Goal: Task Accomplishment & Management: Manage account settings

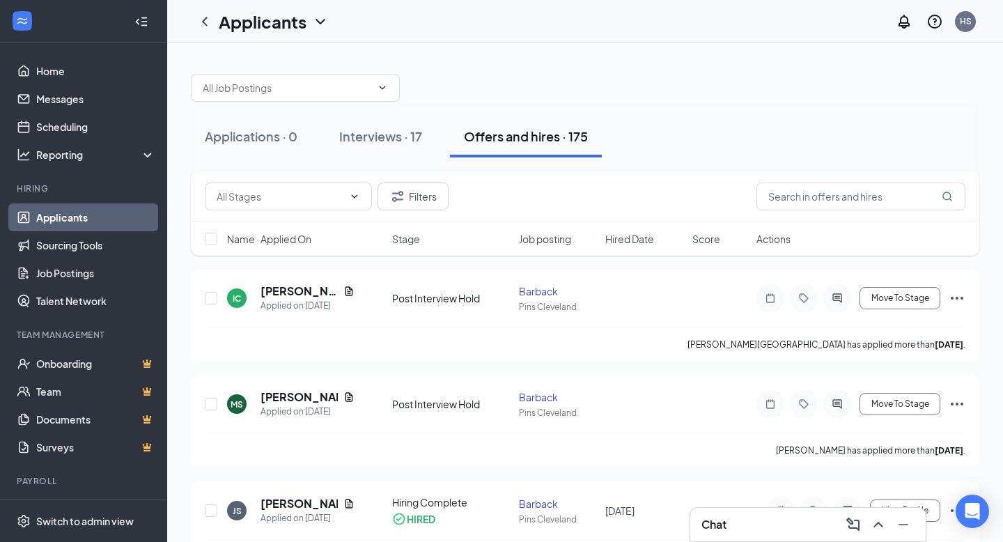
click at [36, 219] on link "Applicants" at bounding box center [95, 217] width 119 height 28
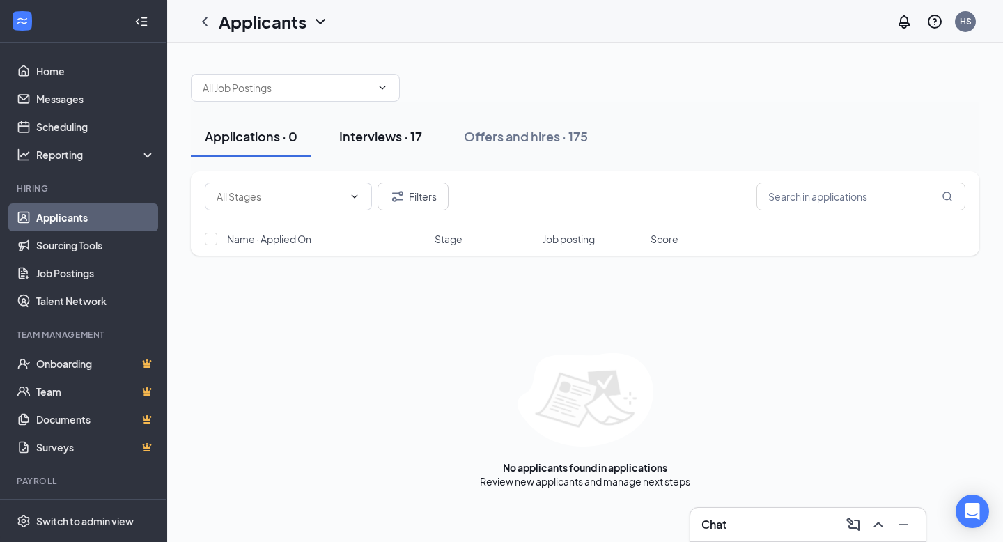
click at [366, 139] on div "Interviews · 17" at bounding box center [380, 135] width 83 height 17
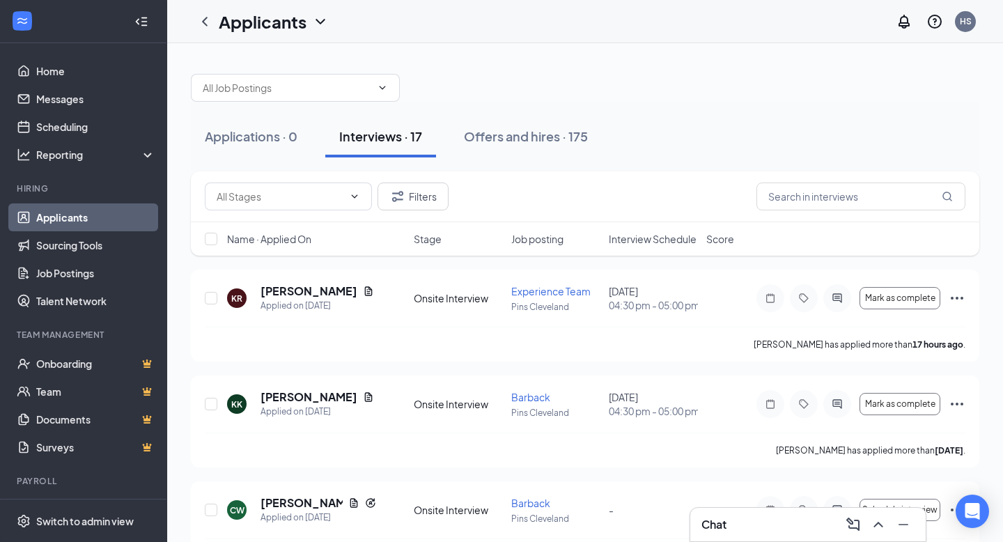
click at [659, 234] on span "Interview Schedule" at bounding box center [652, 239] width 88 height 14
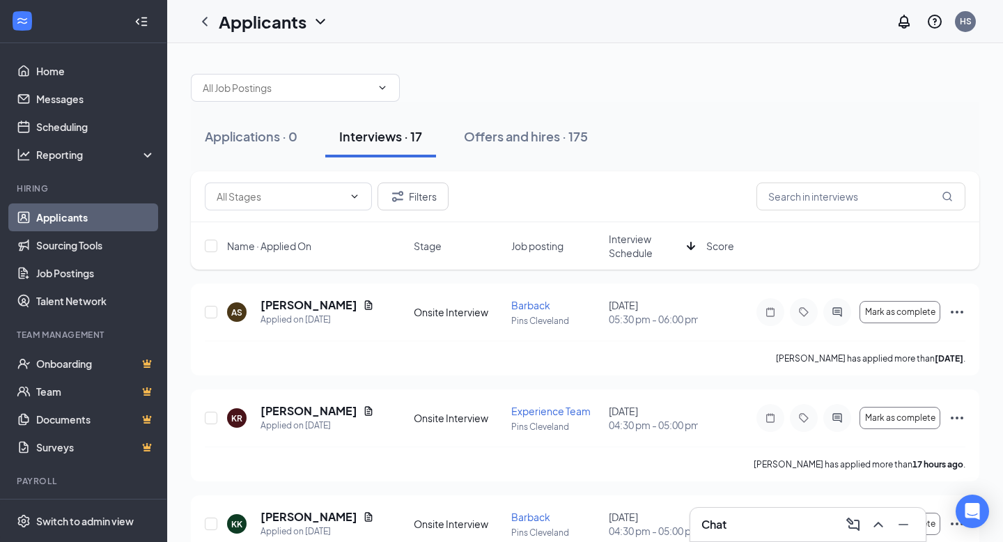
click at [688, 244] on icon "ArrowDown" at bounding box center [690, 245] width 17 height 17
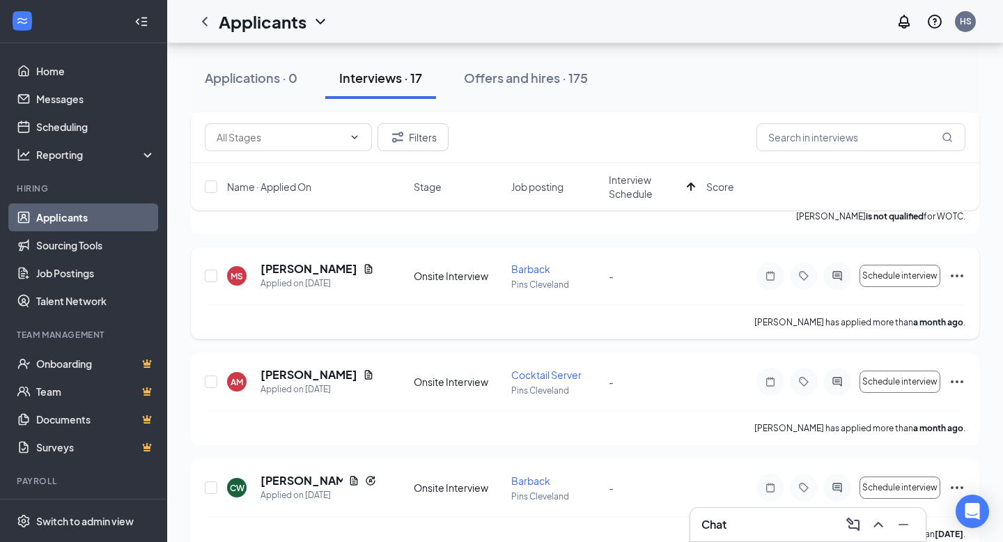
scroll to position [993, 0]
click at [954, 283] on icon "Ellipses" at bounding box center [956, 274] width 17 height 17
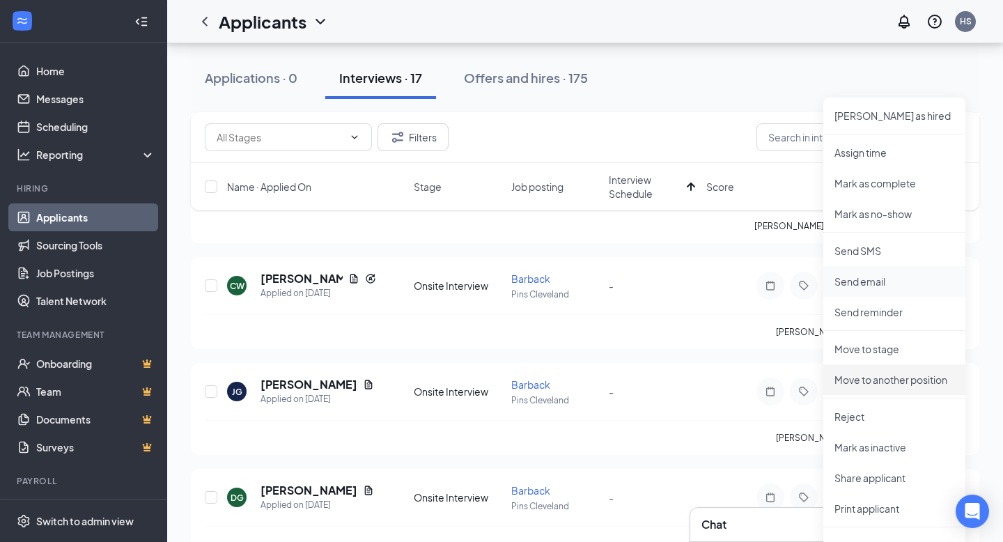
scroll to position [1195, 0]
click at [877, 441] on p "Mark as inactive" at bounding box center [894, 446] width 120 height 14
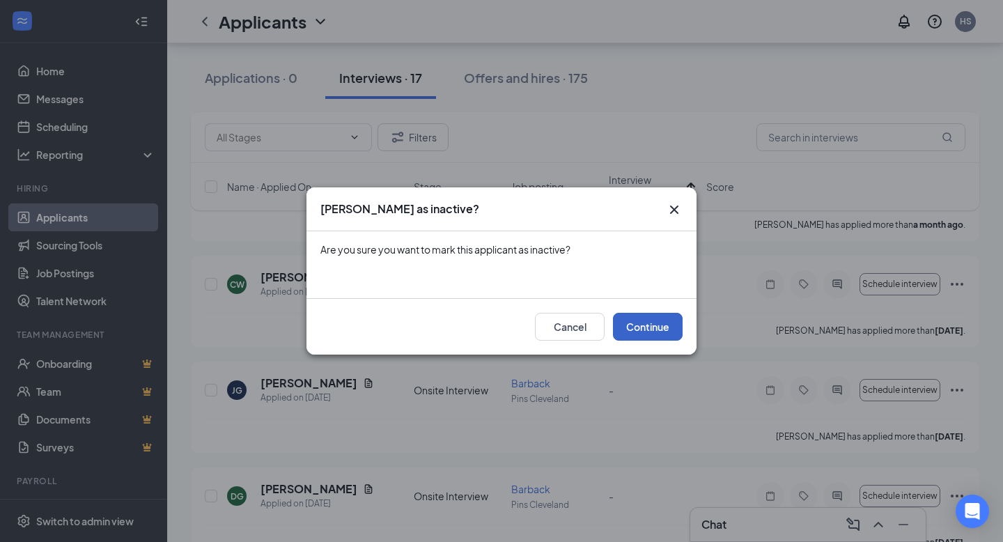
click at [633, 331] on button "Continue" at bounding box center [648, 327] width 70 height 28
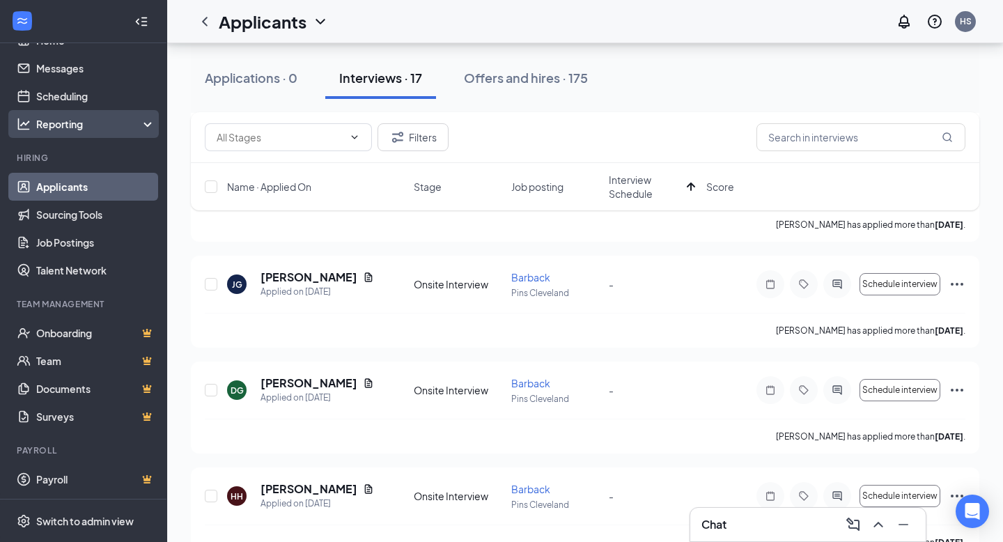
scroll to position [0, 0]
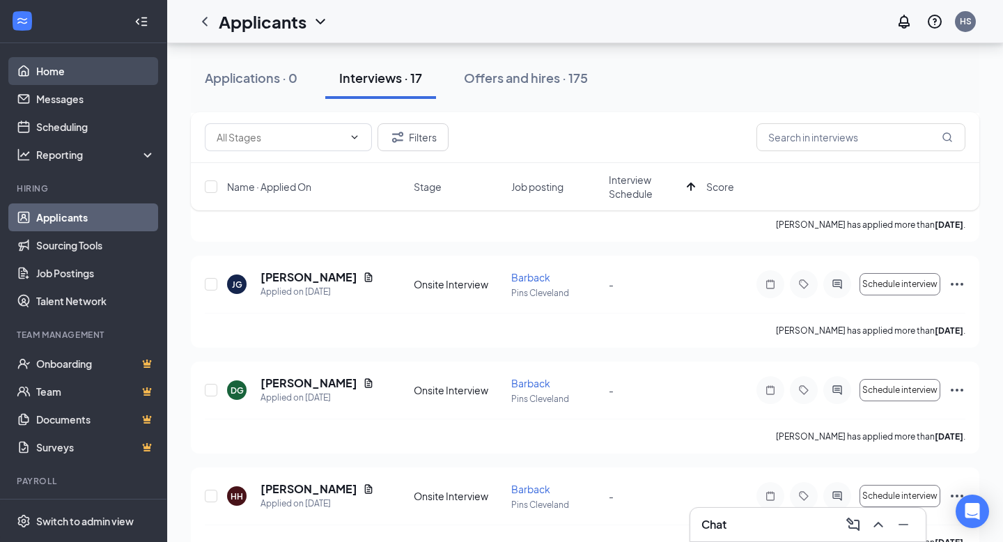
click at [55, 77] on link "Home" at bounding box center [95, 71] width 119 height 28
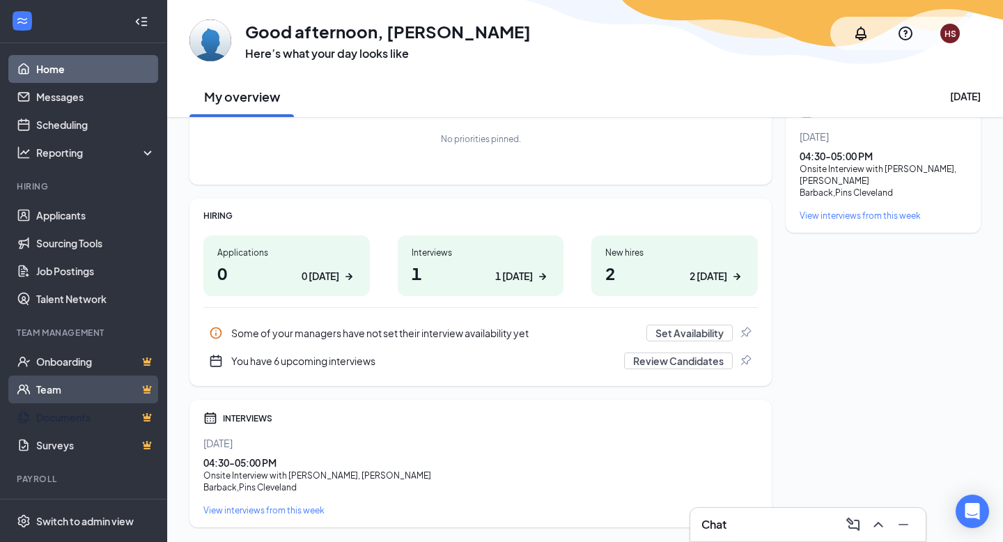
scroll to position [1, 0]
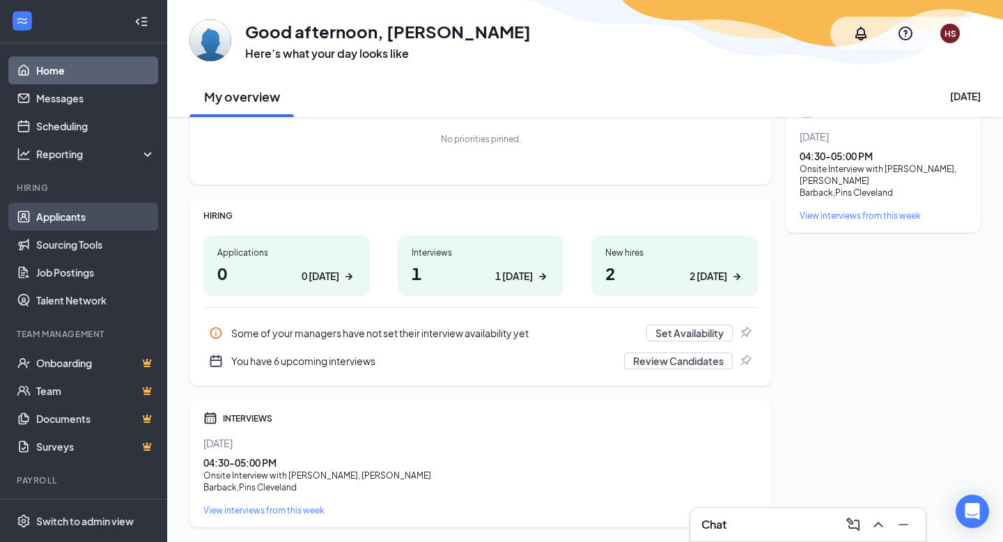
click at [68, 213] on link "Applicants" at bounding box center [95, 217] width 119 height 28
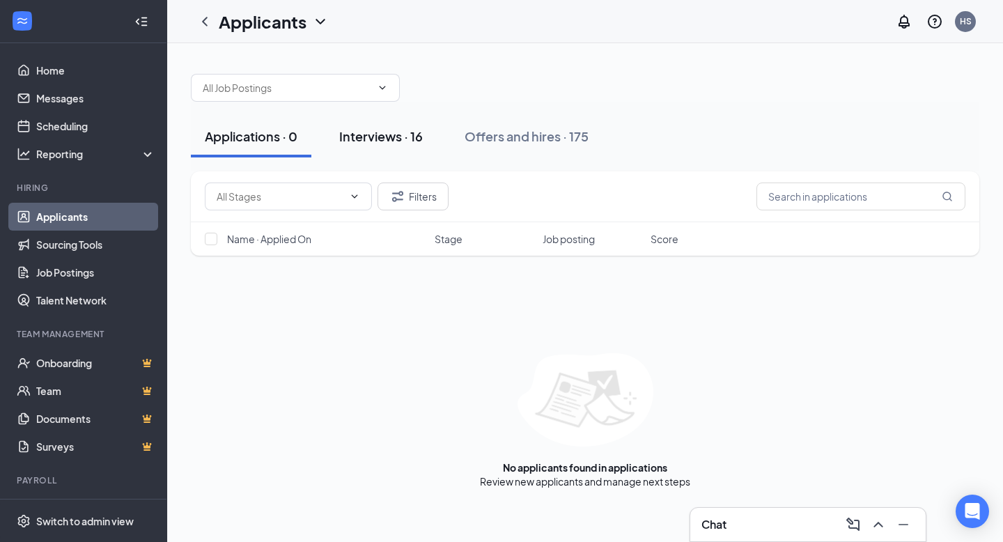
click at [379, 139] on div "Interviews · 16" at bounding box center [381, 135] width 84 height 17
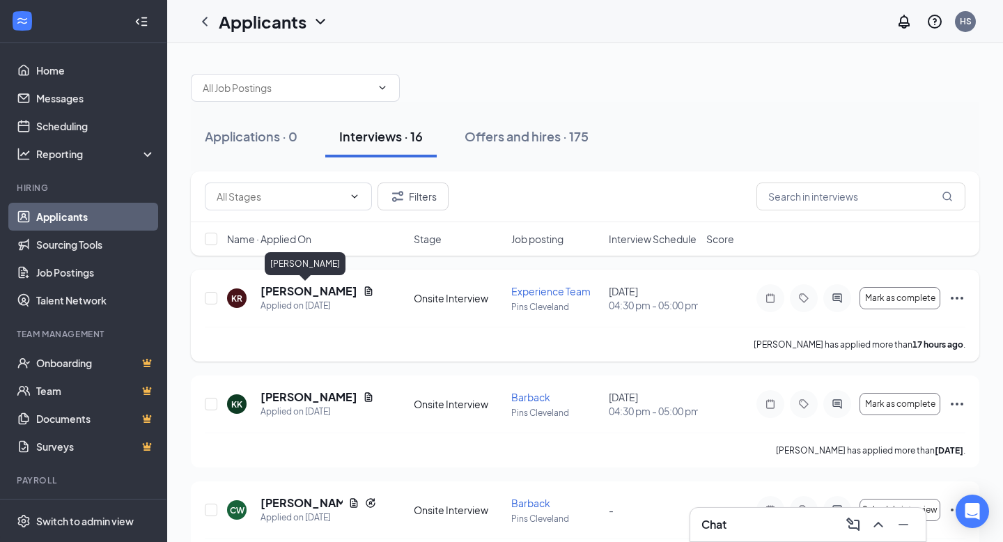
click at [308, 287] on h5 "[PERSON_NAME]" at bounding box center [308, 290] width 97 height 15
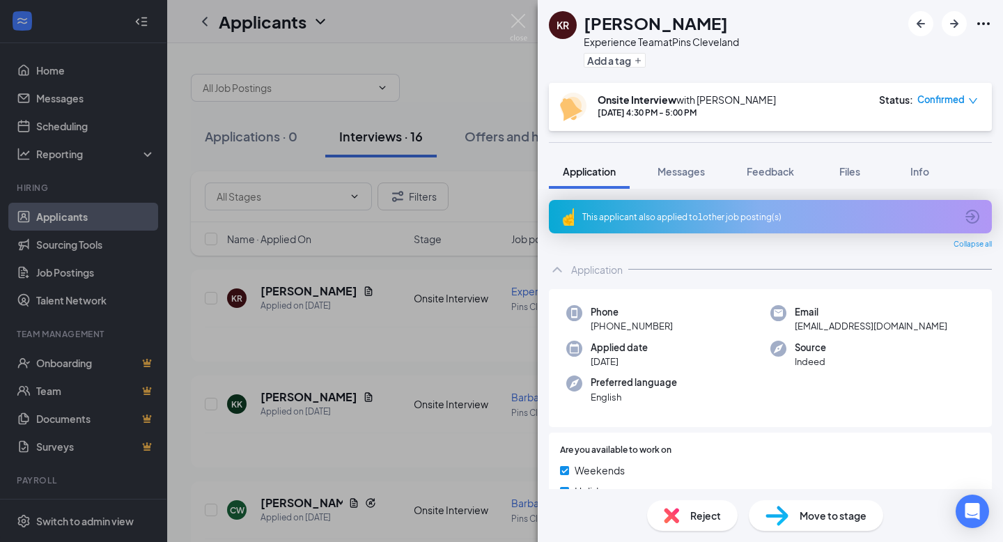
click at [761, 214] on div "This applicant also applied to 1 other job posting(s)" at bounding box center [768, 217] width 373 height 12
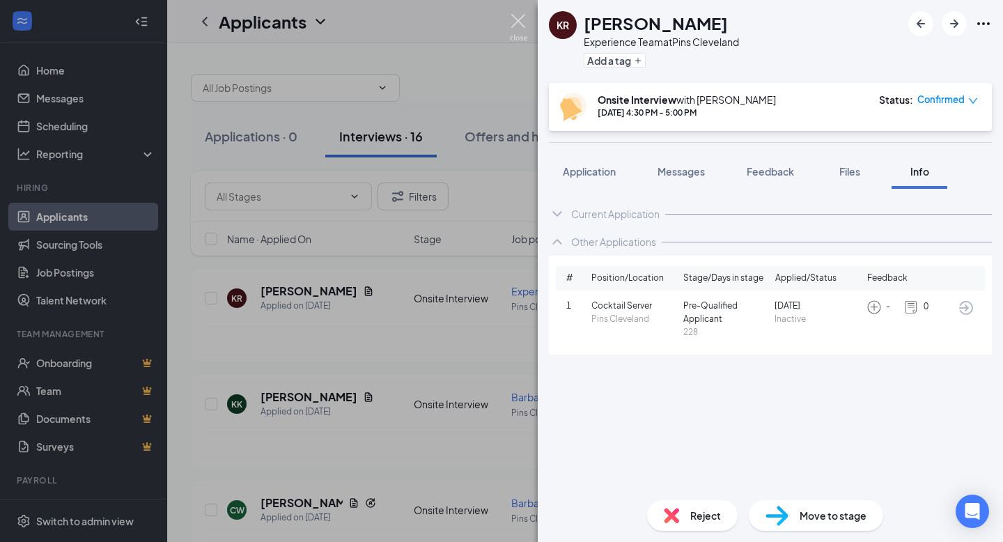
click at [526, 23] on img at bounding box center [518, 27] width 17 height 27
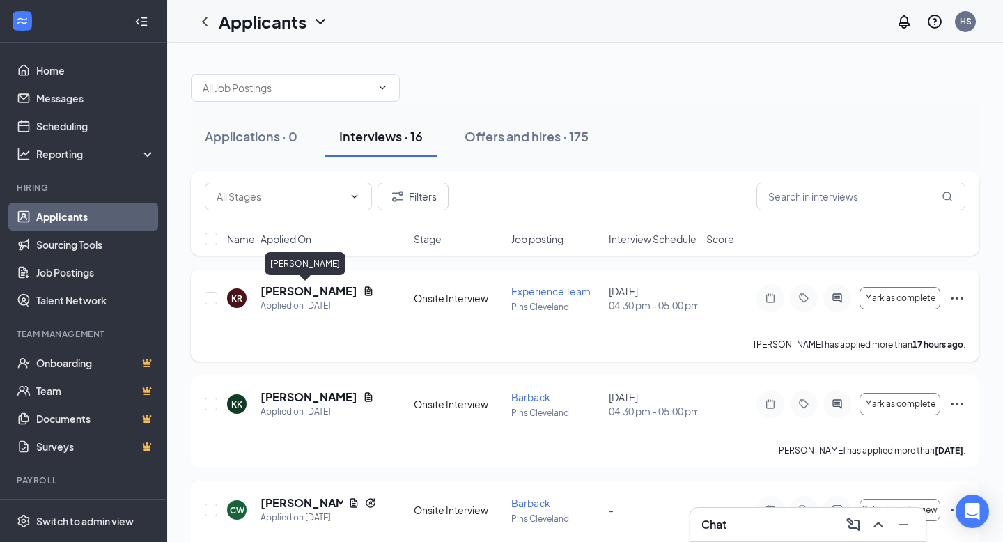
click at [299, 296] on h5 "[PERSON_NAME]" at bounding box center [308, 290] width 97 height 15
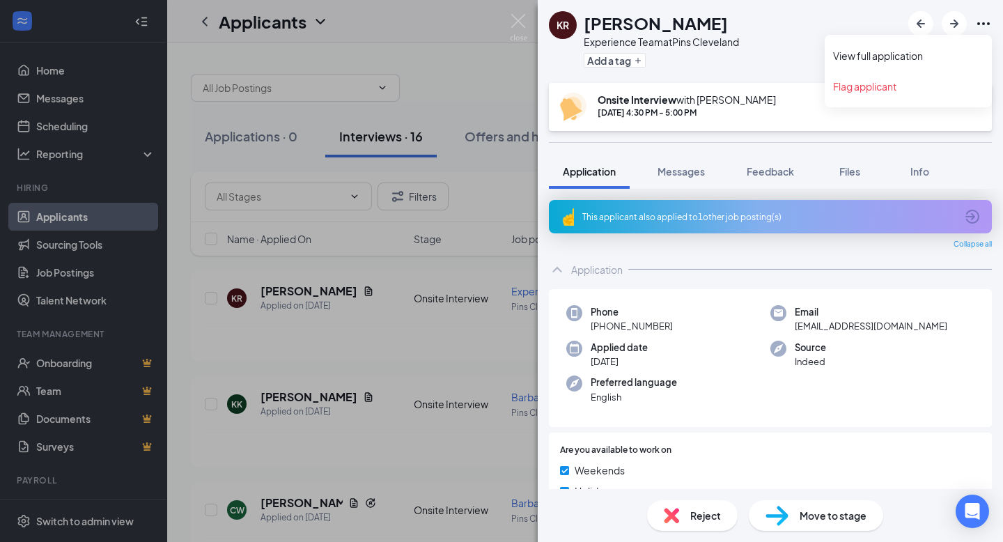
click at [980, 22] on icon "Ellipses" at bounding box center [983, 23] width 17 height 17
click at [901, 52] on link "View full application" at bounding box center [908, 56] width 150 height 14
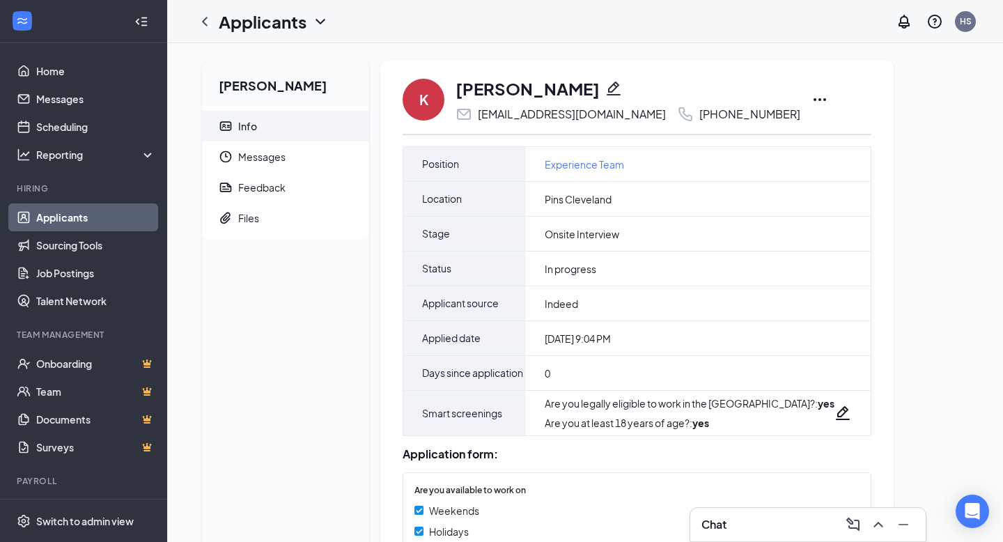
click at [813, 98] on icon "Ellipses" at bounding box center [819, 99] width 13 height 3
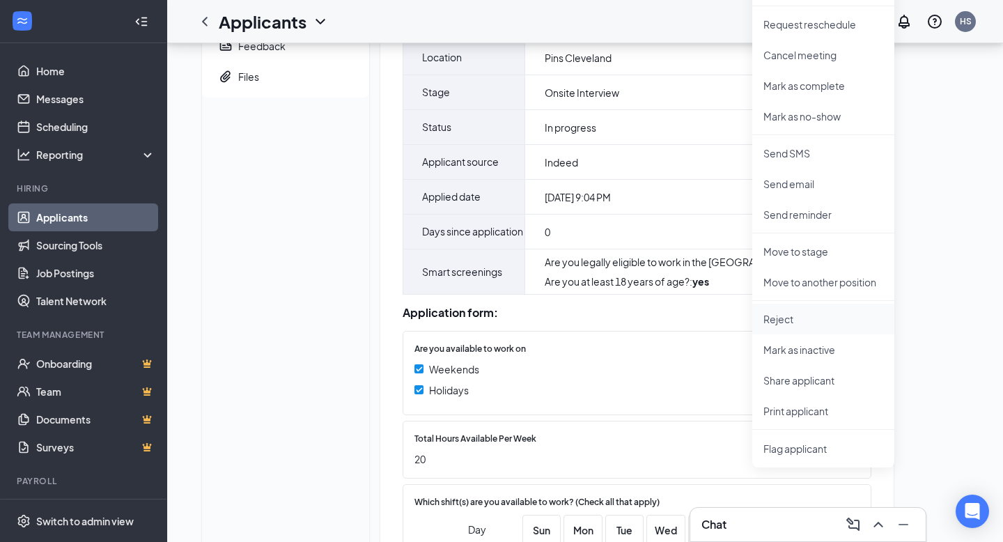
scroll to position [148, 0]
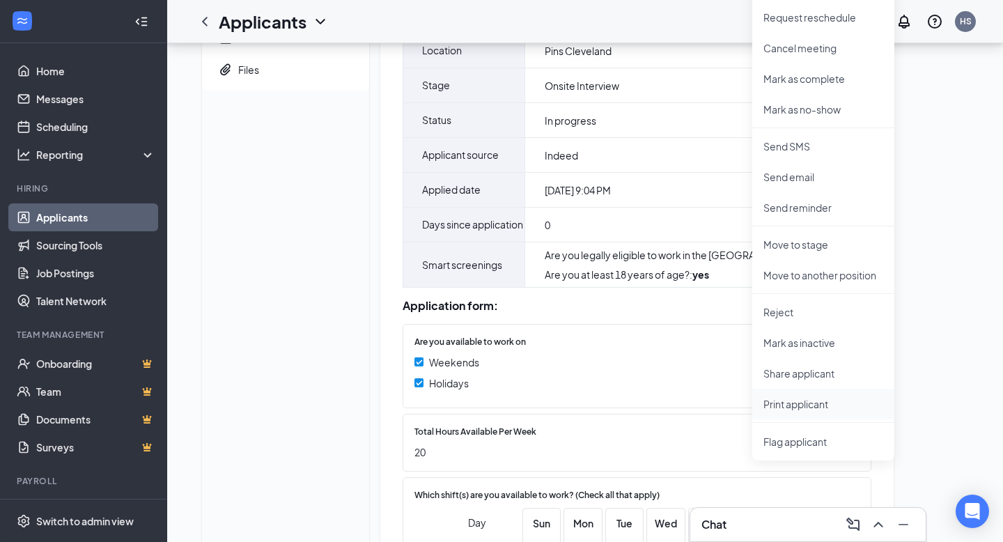
click at [801, 402] on p "Print applicant" at bounding box center [823, 404] width 120 height 14
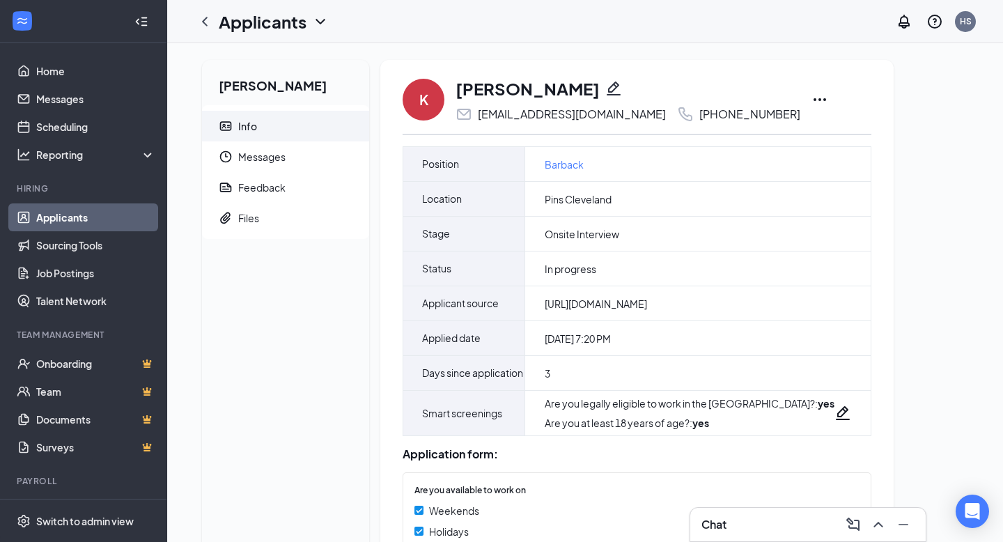
click at [811, 97] on icon "Ellipses" at bounding box center [819, 99] width 17 height 17
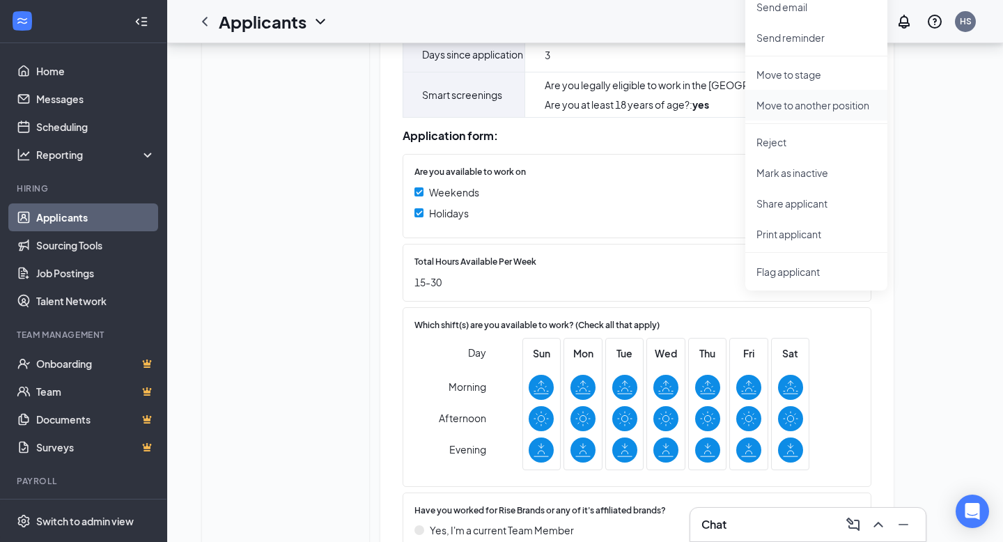
scroll to position [346, 0]
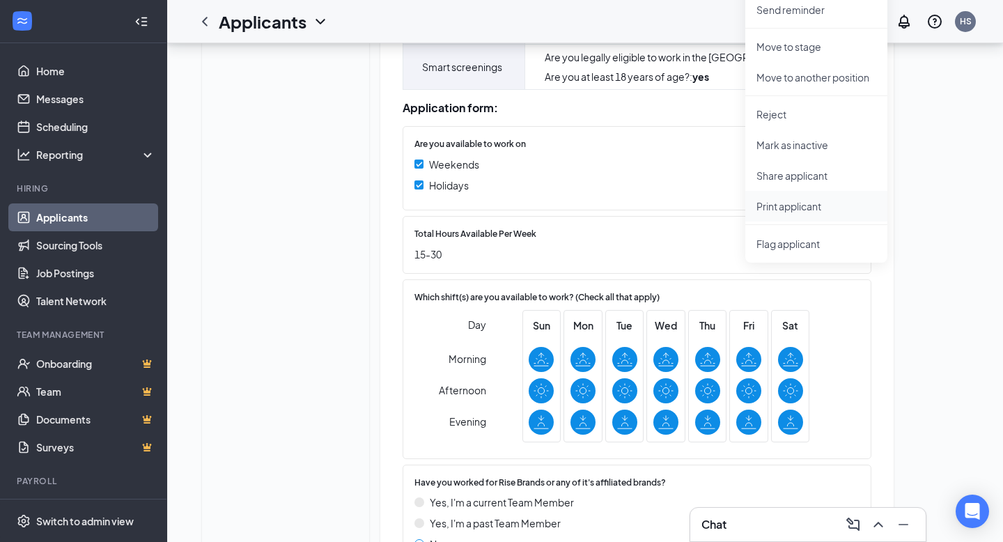
click at [796, 203] on p "Print applicant" at bounding box center [816, 206] width 120 height 14
